Goal: Information Seeking & Learning: Learn about a topic

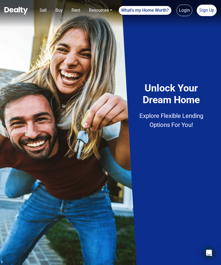
click at [207, 191] on div "Unlock Your Dream Home Explore Flexible Lending Options For You!" at bounding box center [172, 128] width 82 height 239
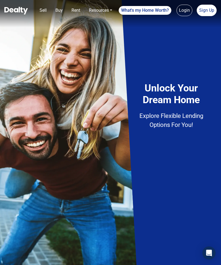
click at [166, 191] on div "Unlock Your Dream Home Explore Flexible Lending Options For You!" at bounding box center [172, 128] width 82 height 239
click at [207, 191] on div "Unlock Your Dream Home Explore Flexible Lending Options For You!" at bounding box center [172, 128] width 82 height 239
